Goal: Check status: Check status

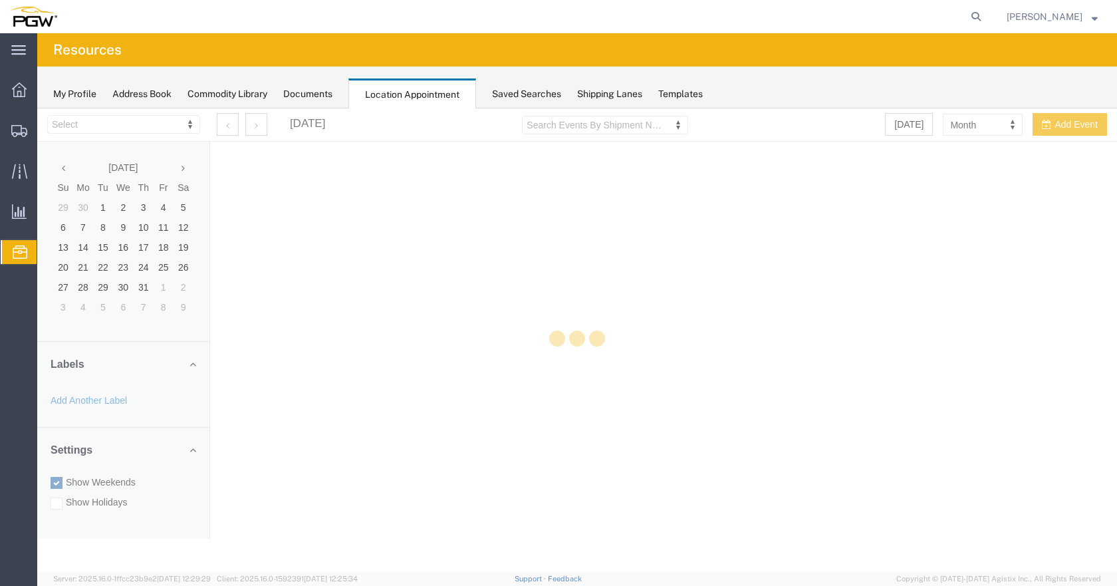
select select "28253"
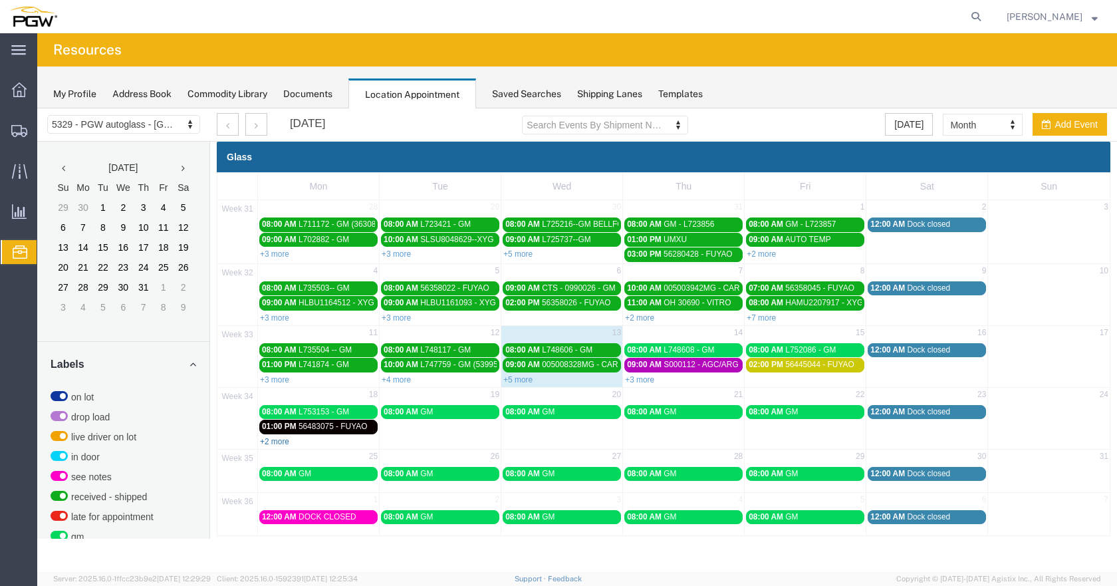
click at [277, 441] on link "+2 more" at bounding box center [274, 441] width 29 height 9
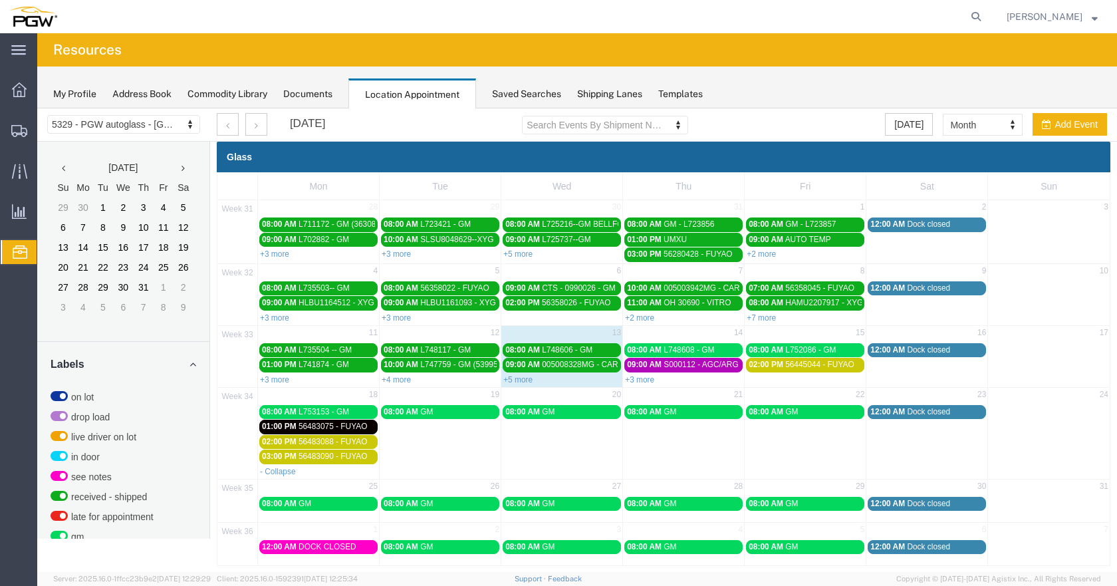
click at [646, 372] on div "+3 more" at bounding box center [683, 378] width 121 height 13
select select "1"
select select
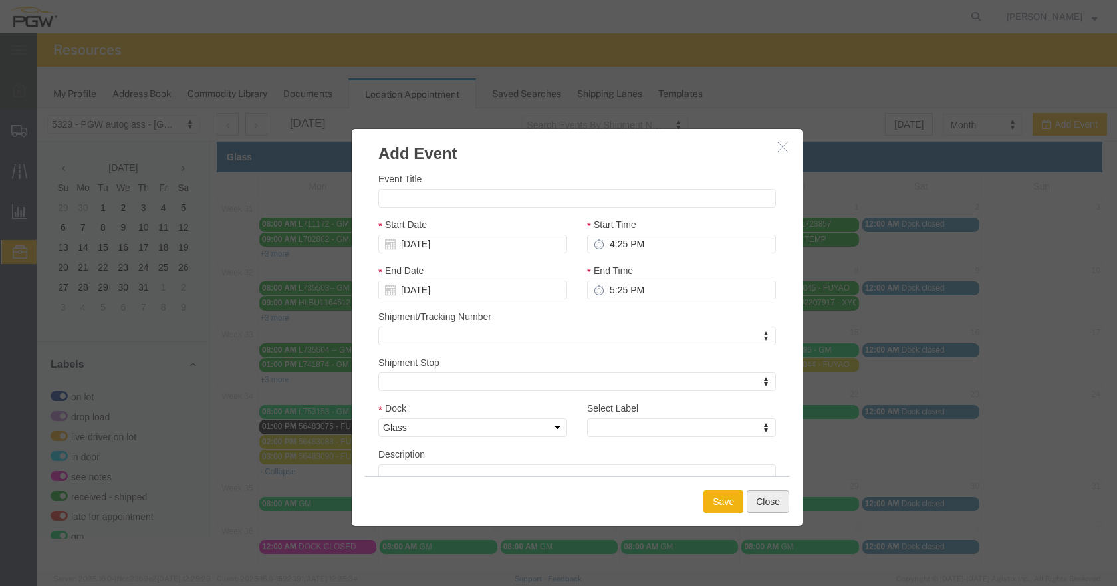
click at [767, 508] on button "Close" at bounding box center [768, 501] width 43 height 23
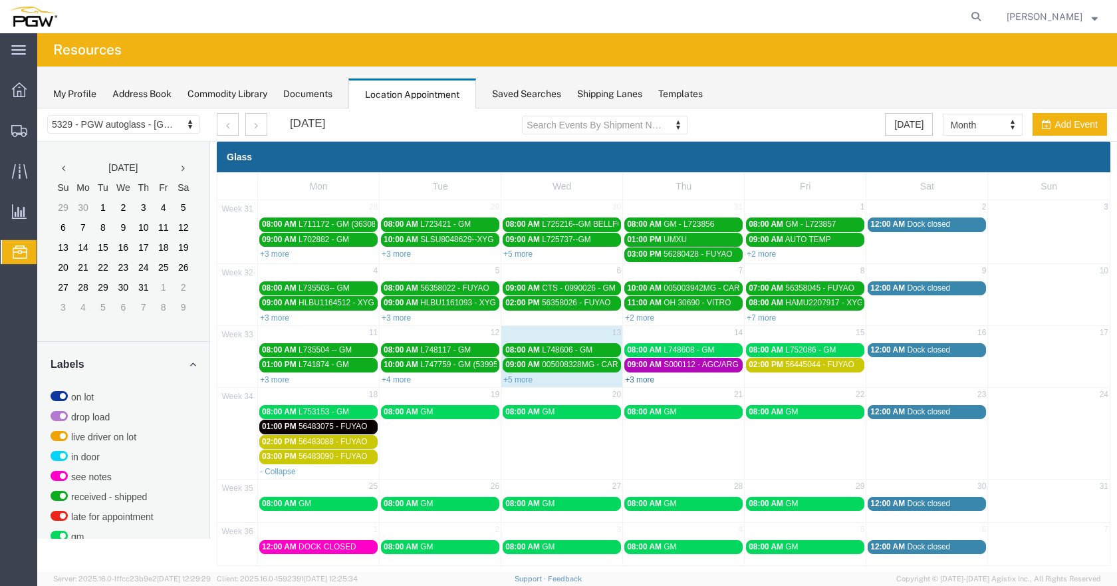
click at [642, 379] on link "+3 more" at bounding box center [639, 379] width 29 height 9
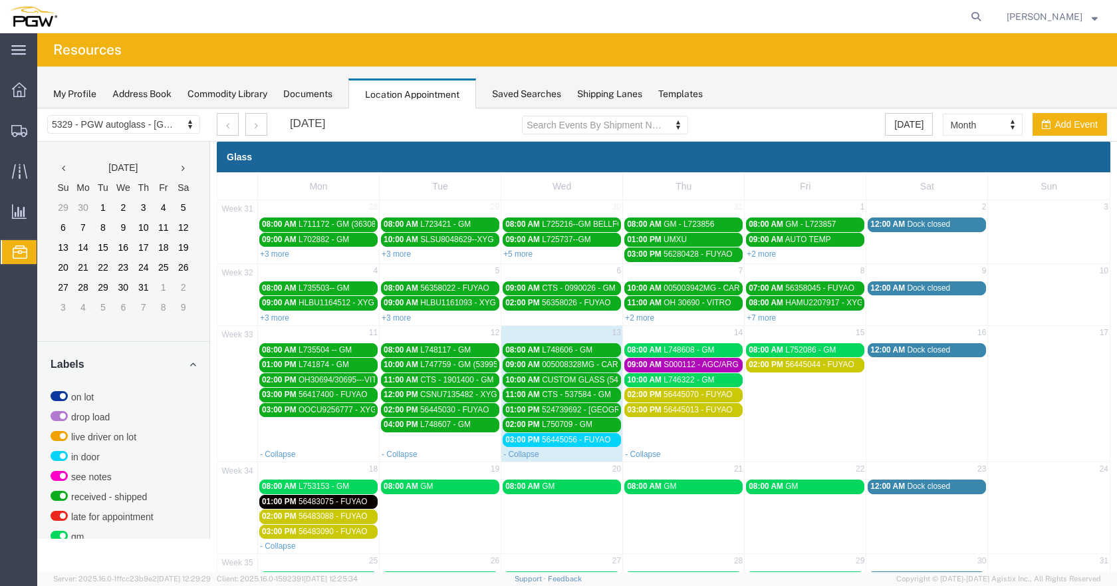
click at [670, 396] on span "56445070 - FUYAO" at bounding box center [698, 394] width 69 height 9
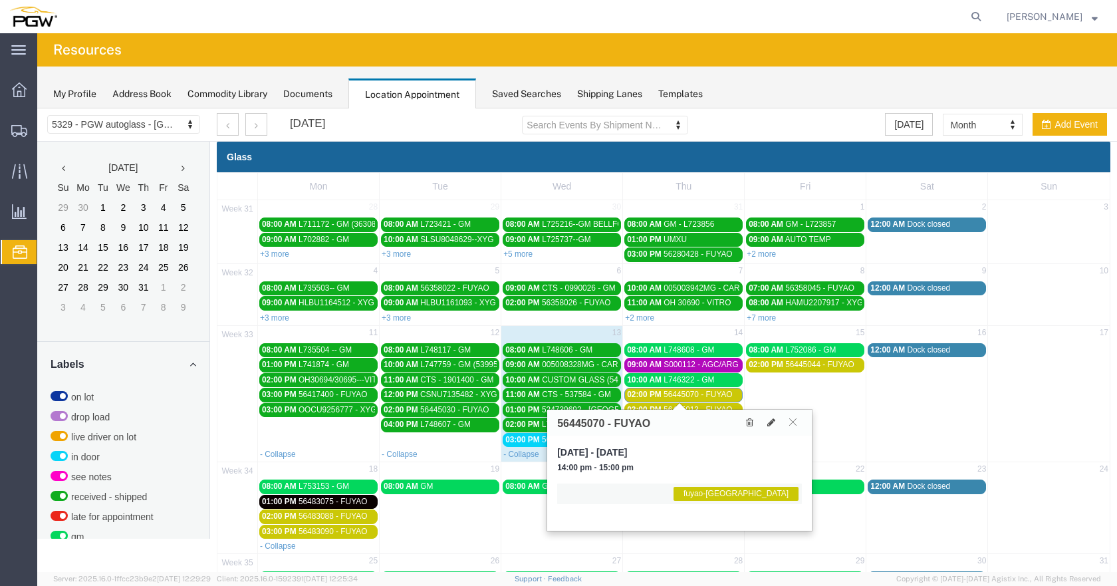
click at [669, 395] on span "56445070 - FUYAO" at bounding box center [698, 394] width 69 height 9
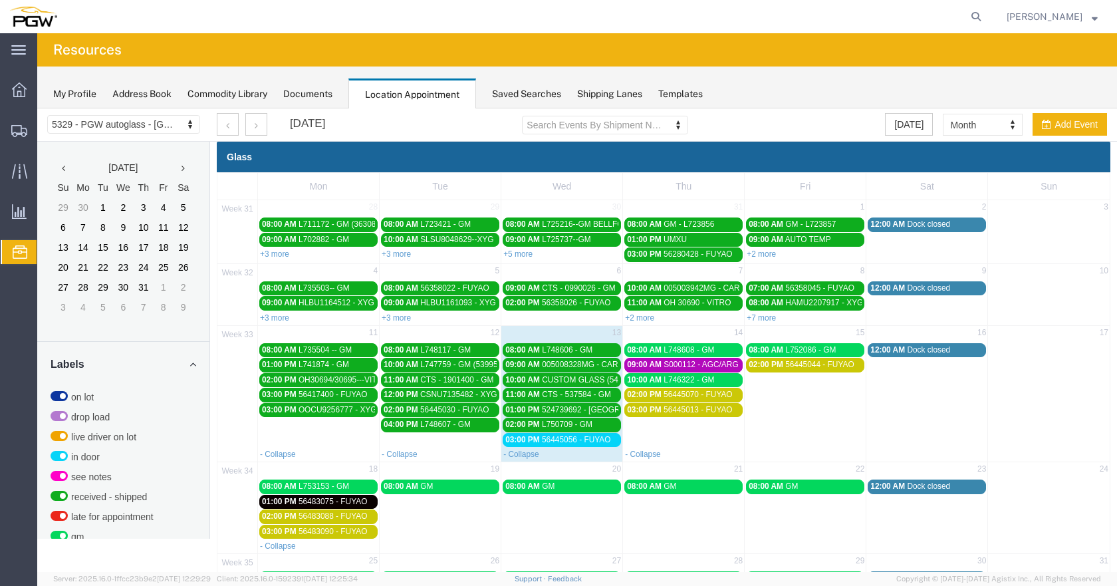
click at [682, 363] on span "S000112 - AGC/ARG" at bounding box center [701, 364] width 74 height 9
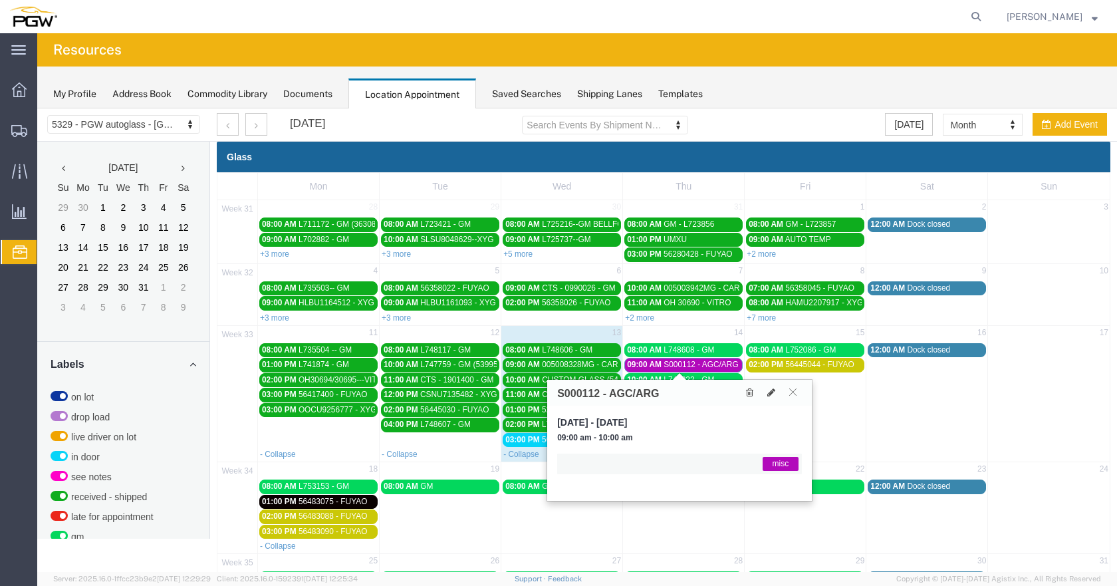
click at [682, 363] on span "S000112 - AGC/ARG" at bounding box center [701, 364] width 74 height 9
